Goal: Task Accomplishment & Management: Use online tool/utility

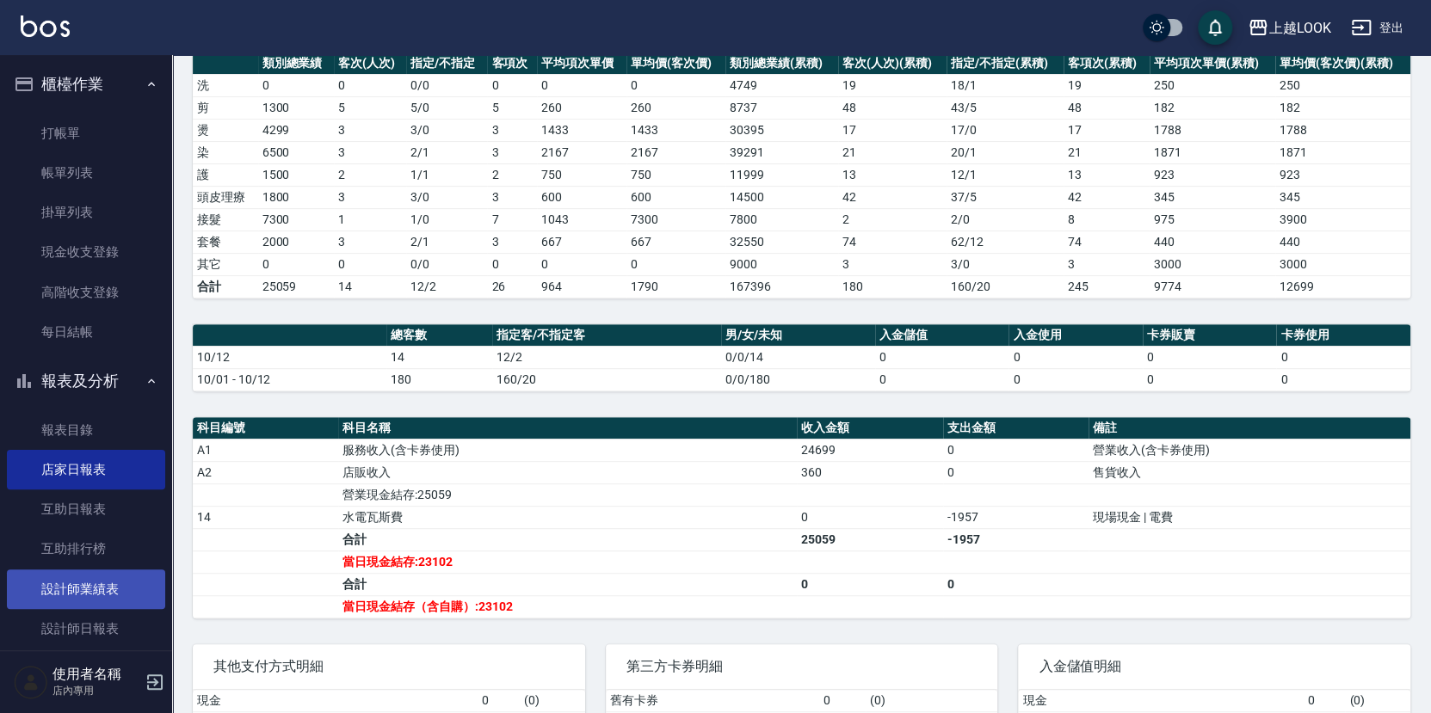
scroll to position [250, 0]
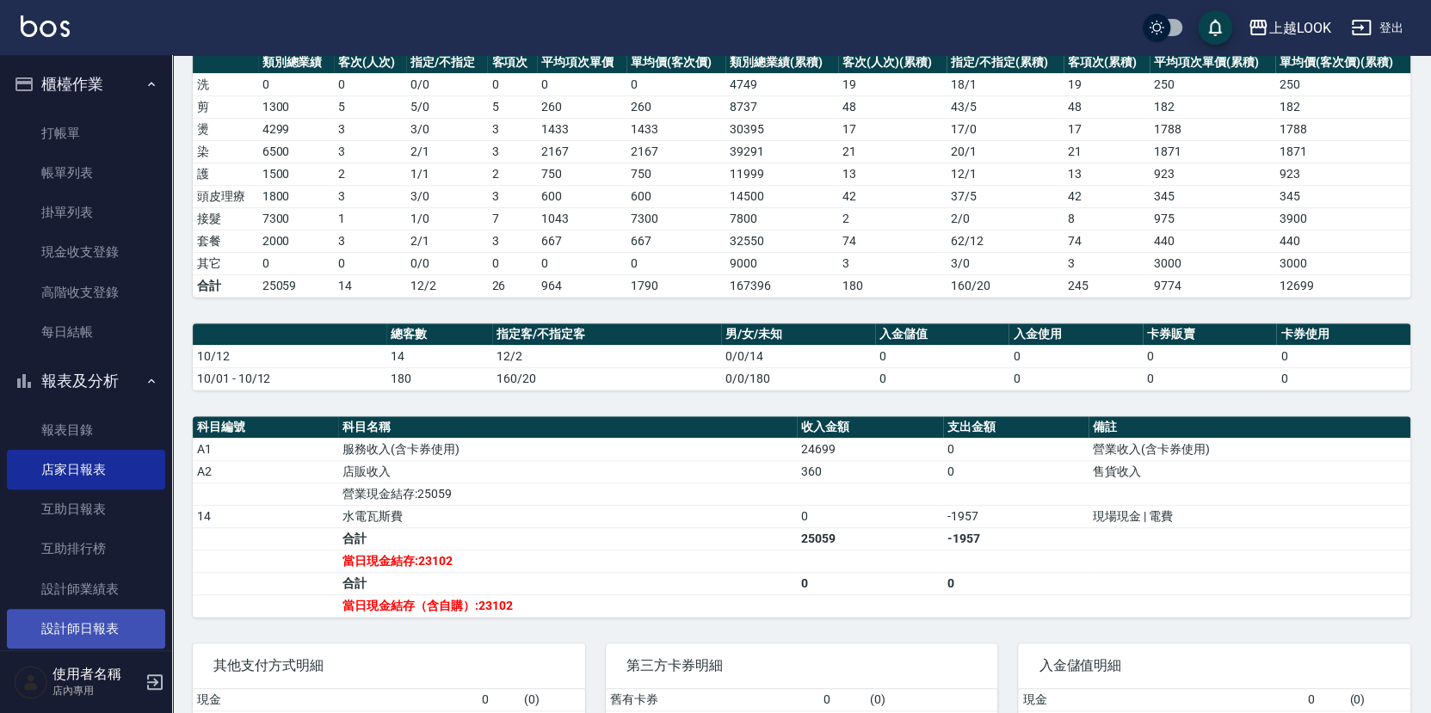
click at [96, 609] on link "設計師日報表" at bounding box center [86, 629] width 158 height 40
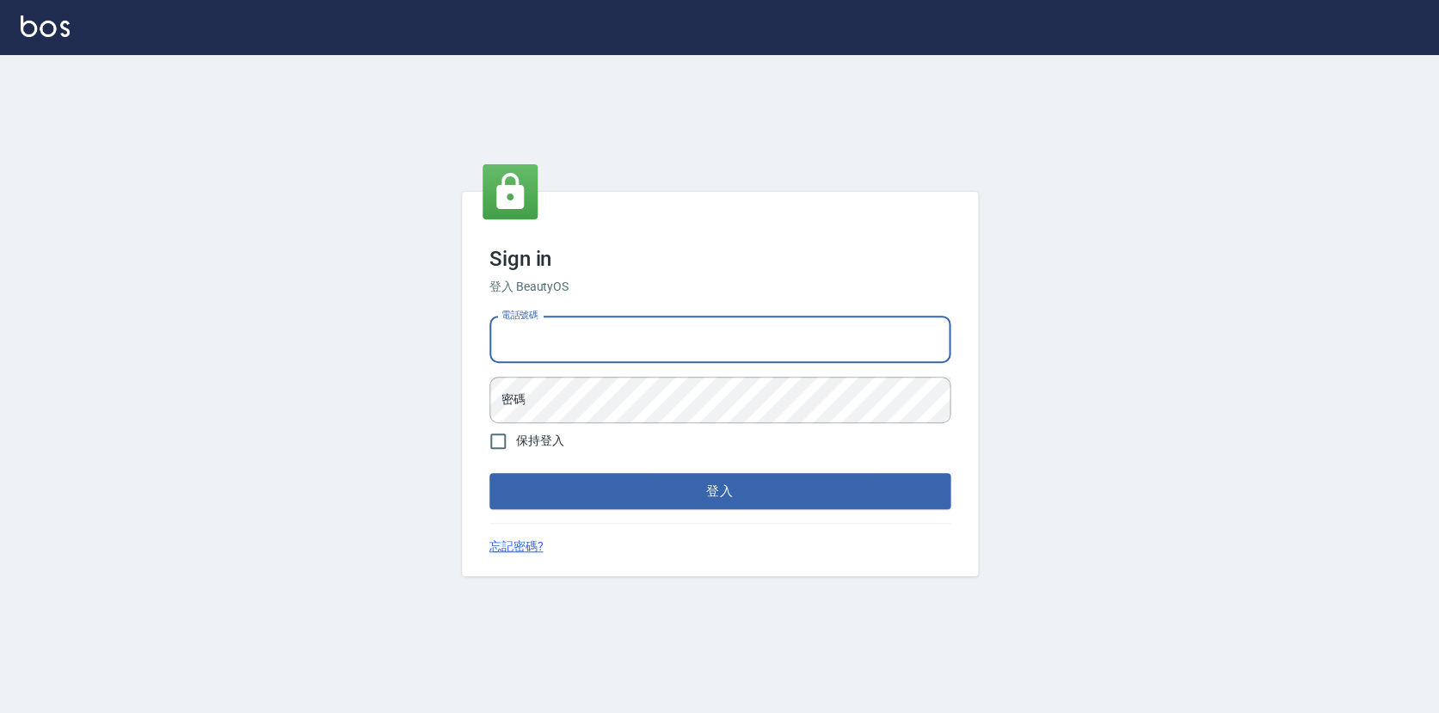
type input "0423178168"
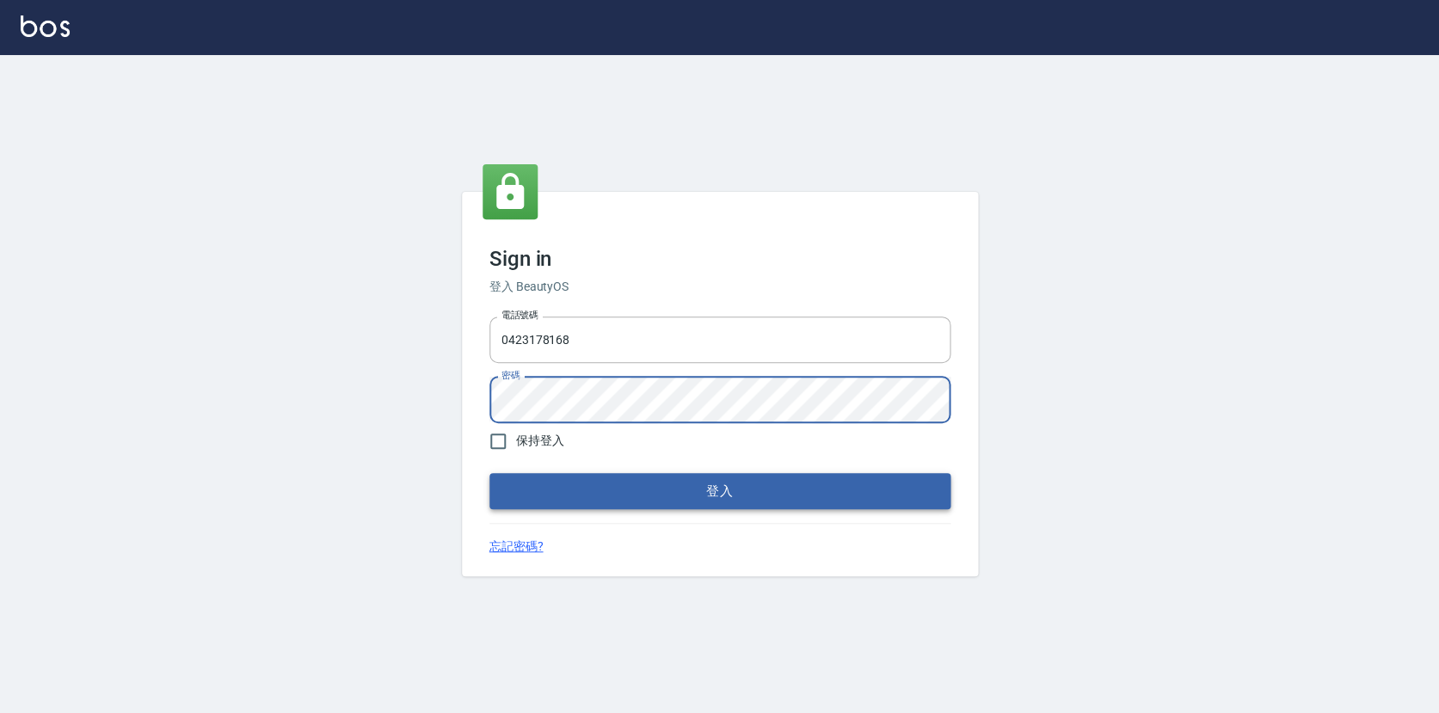
click at [671, 495] on button "登入" at bounding box center [719, 491] width 461 height 36
